Goal: Information Seeking & Learning: Find specific page/section

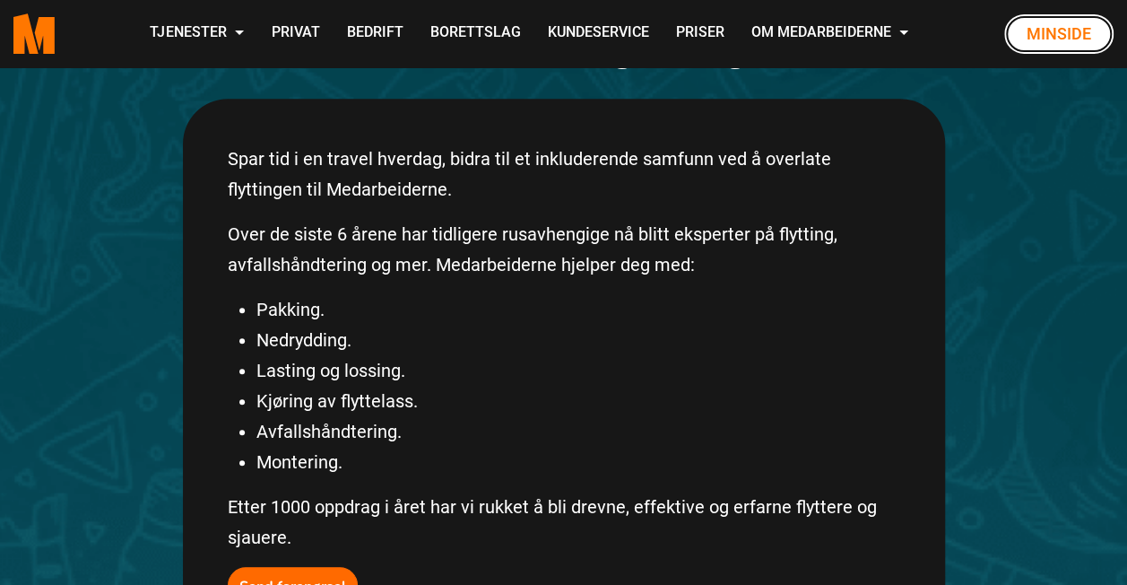
click at [1042, 45] on link "Minside" at bounding box center [1058, 33] width 109 height 39
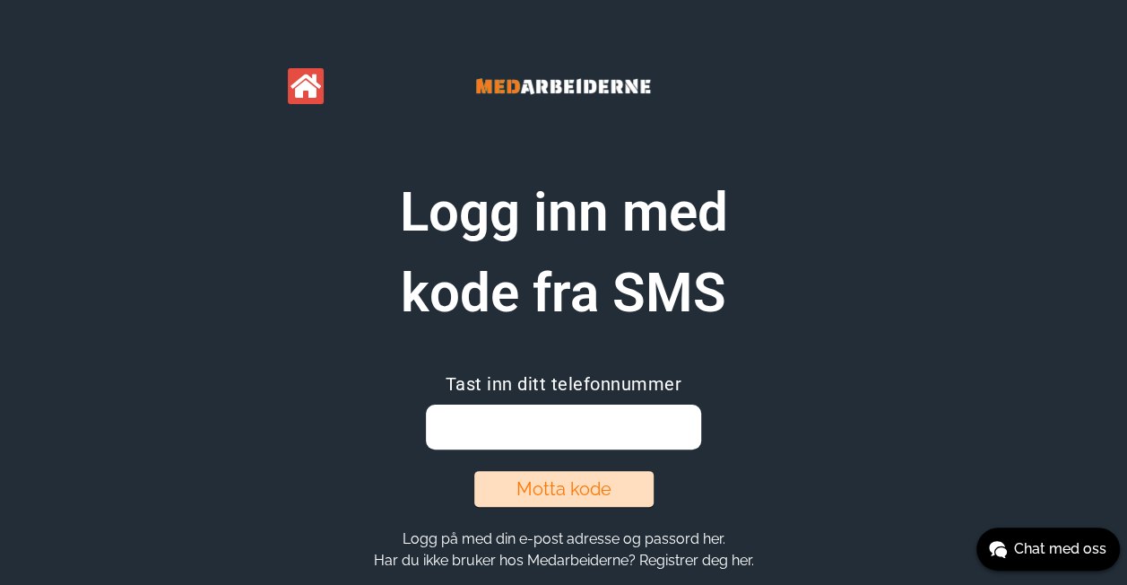
click at [586, 442] on input "email" at bounding box center [563, 426] width 275 height 45
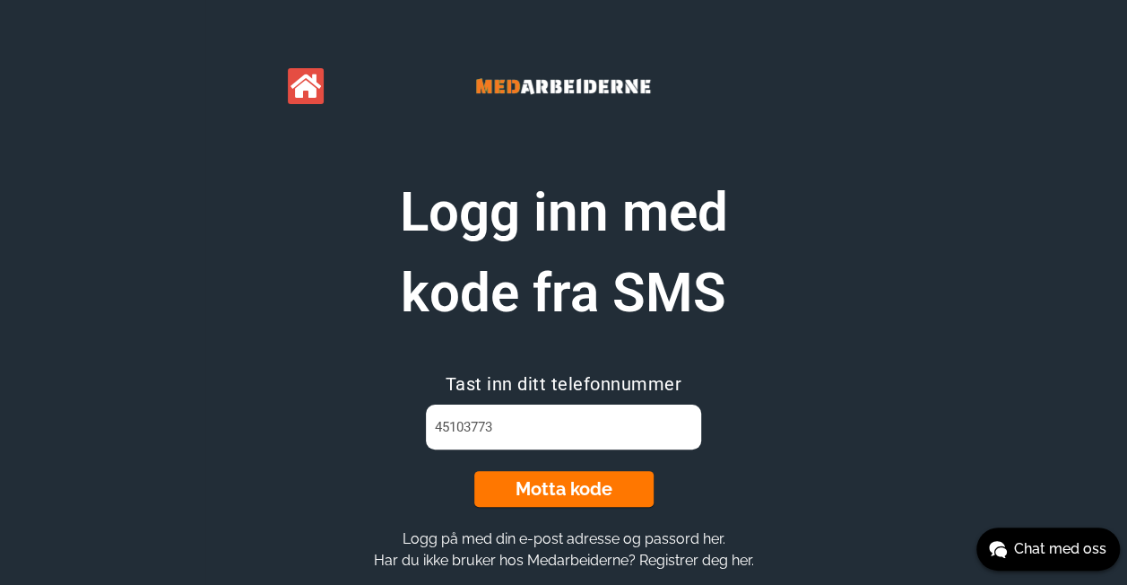
click at [551, 479] on button "Motta kode" at bounding box center [563, 489] width 179 height 36
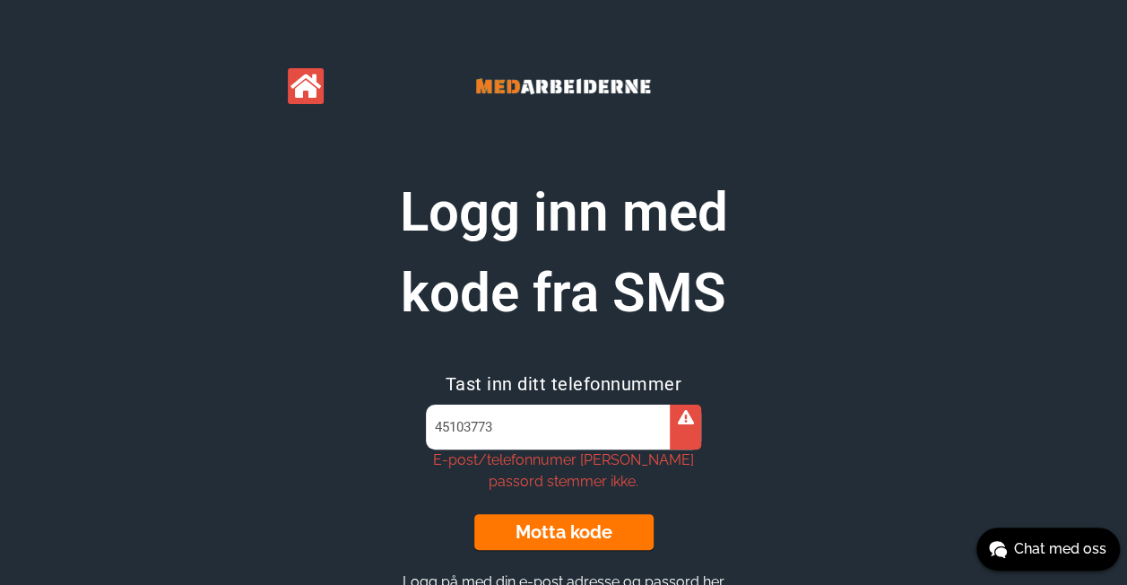
click at [585, 443] on input "45103773" at bounding box center [563, 426] width 275 height 45
type input "4"
click at [552, 542] on button "Motta kode" at bounding box center [563, 532] width 179 height 36
click at [682, 427] on div at bounding box center [685, 426] width 31 height 45
click at [655, 423] on input "vav0210@gmail.com" at bounding box center [563, 426] width 275 height 45
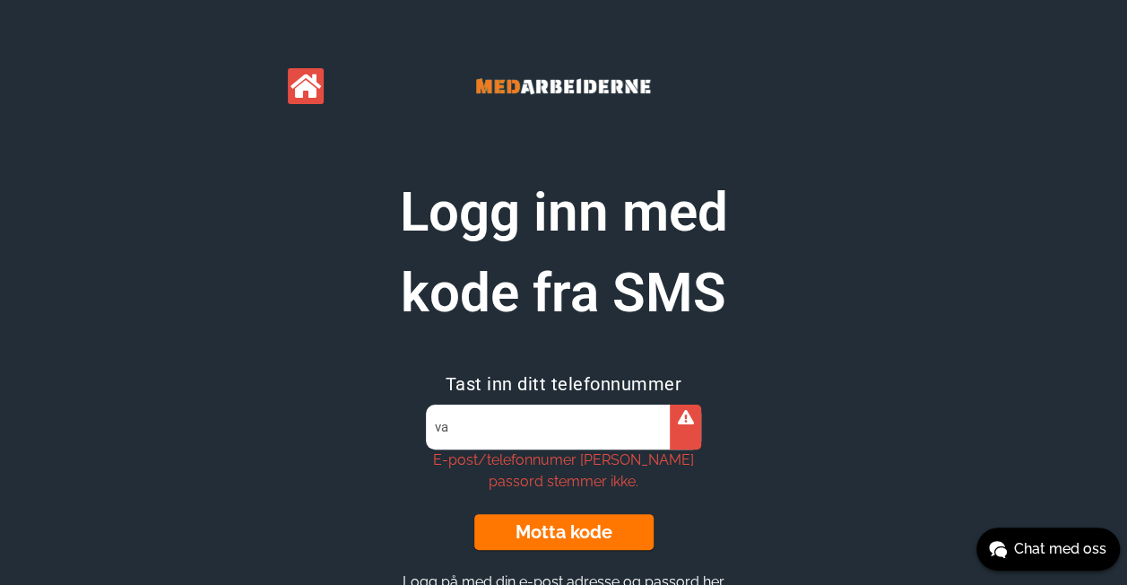
type input "v"
type input "45103773"
click at [619, 524] on button "Motta kode" at bounding box center [563, 532] width 179 height 36
click at [542, 423] on input "45103773" at bounding box center [563, 426] width 275 height 45
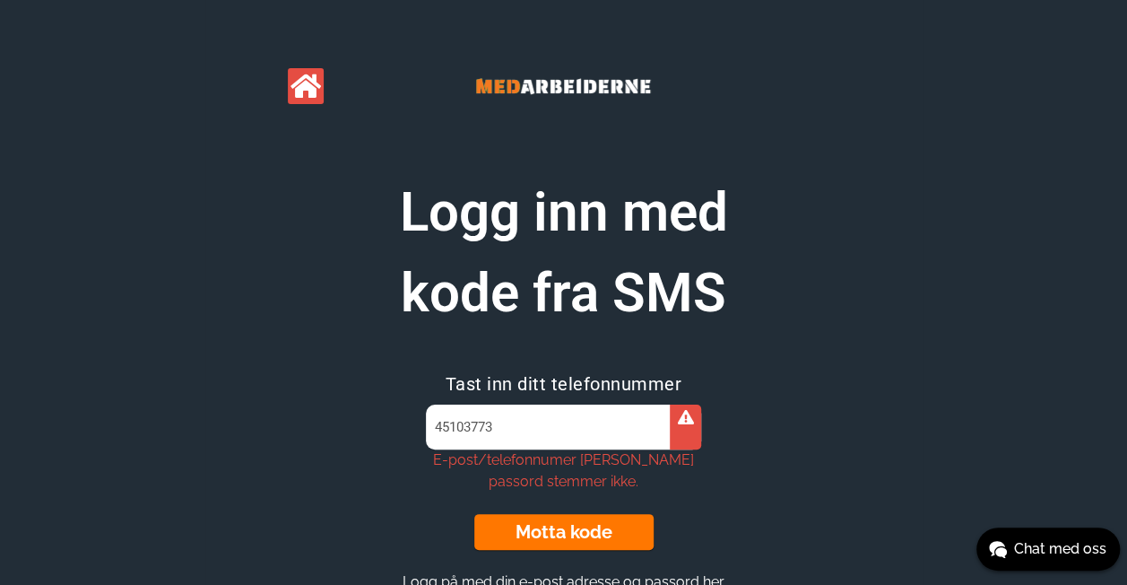
click at [678, 413] on icon at bounding box center [686, 417] width 16 height 14
click at [631, 407] on input "45103773" at bounding box center [563, 426] width 275 height 45
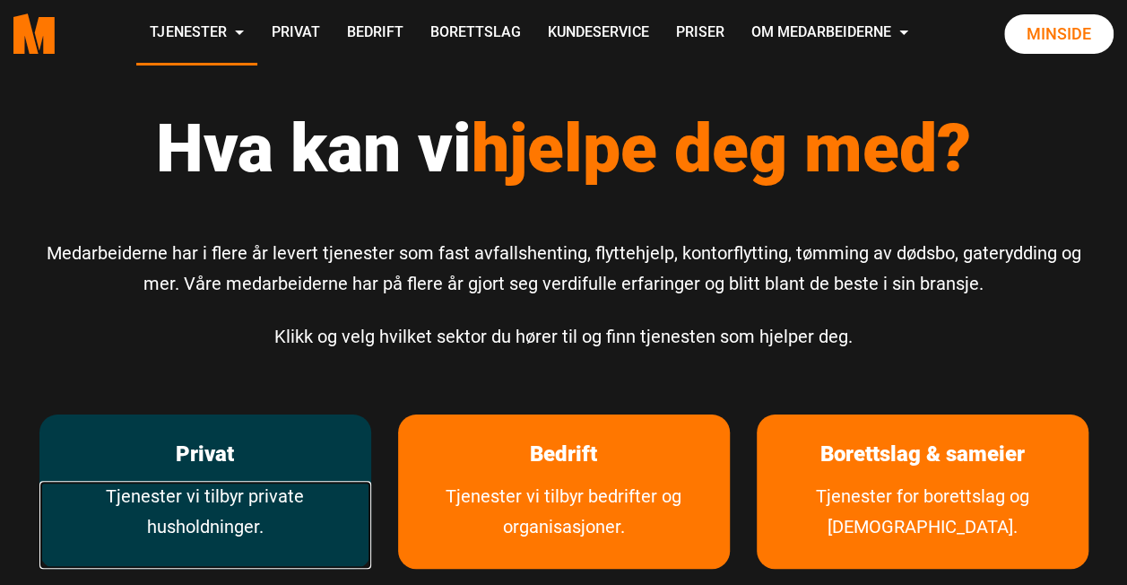
click at [197, 490] on link "Tjenester vi tilbyr private husholdninger." at bounding box center [205, 525] width 332 height 88
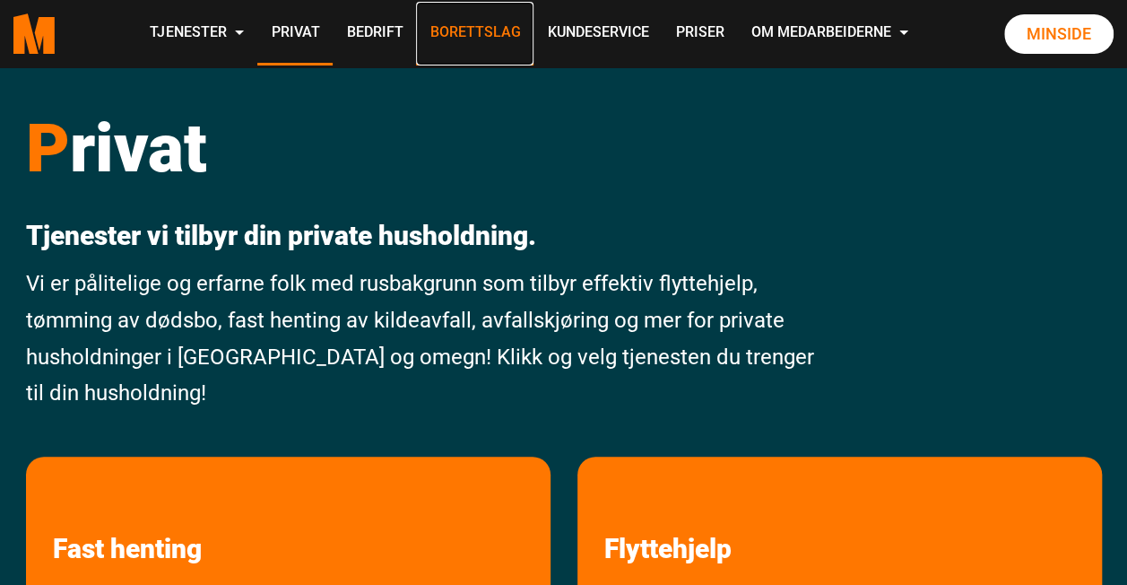
click at [475, 48] on link "Borettslag" at bounding box center [474, 34] width 117 height 64
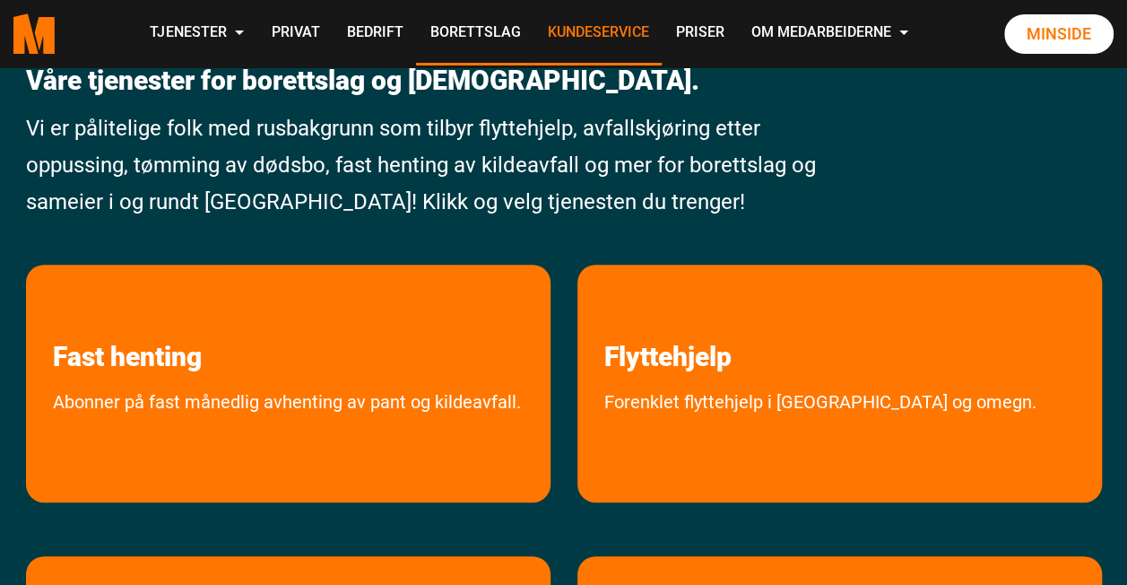
scroll to position [100, 0]
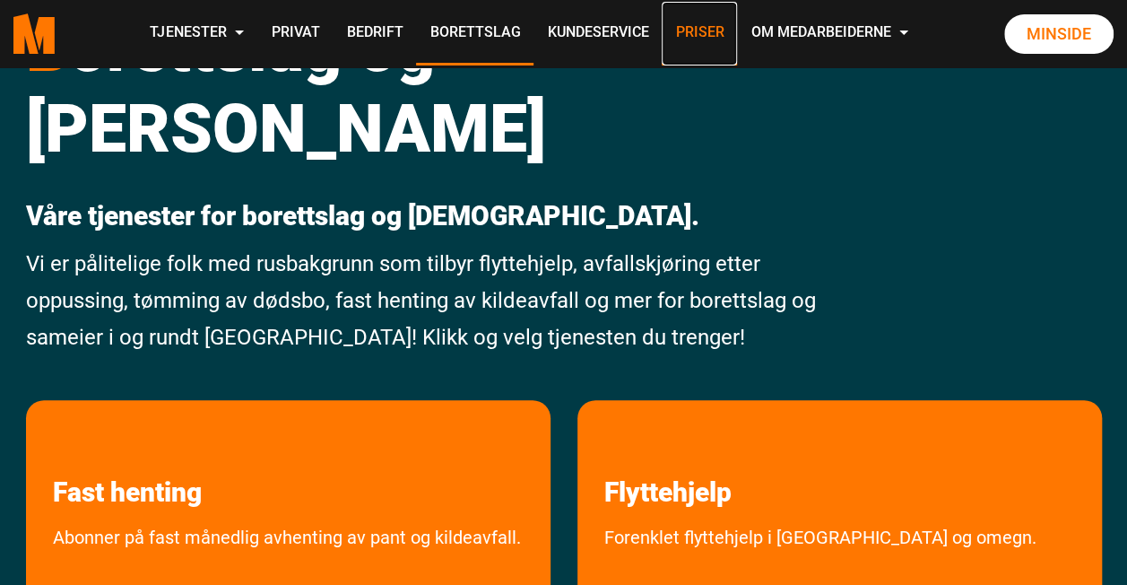
click at [698, 47] on link "Priser" at bounding box center [699, 34] width 75 height 64
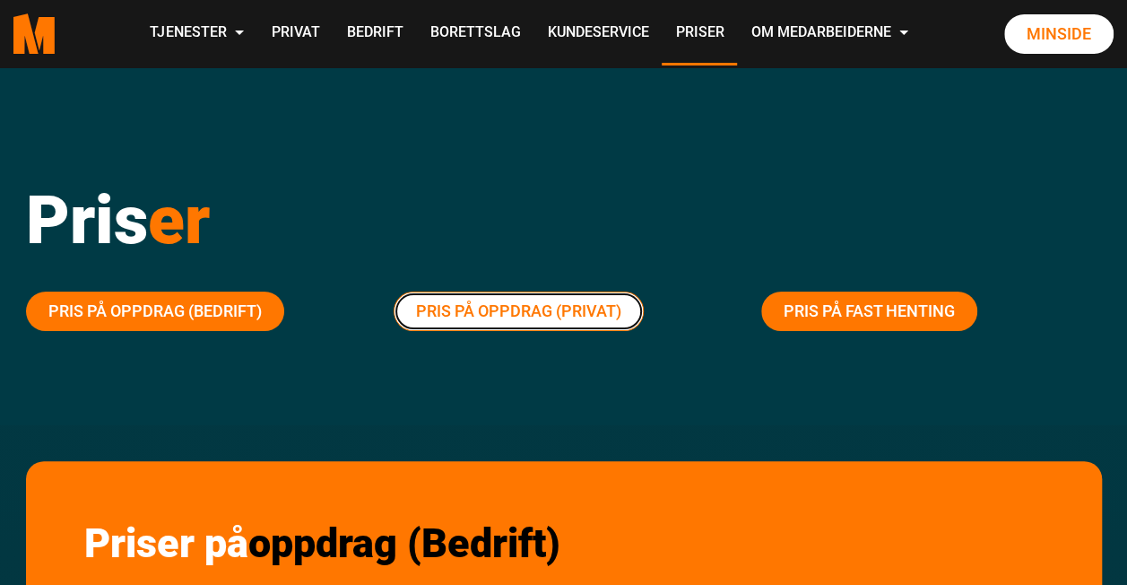
click at [486, 318] on link "Pris på oppdrag (Privat)" at bounding box center [519, 310] width 250 height 39
